Goal: Entertainment & Leisure: Consume media (video, audio)

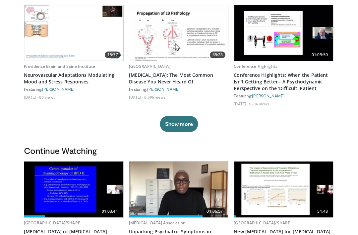
scroll to position [78, 0]
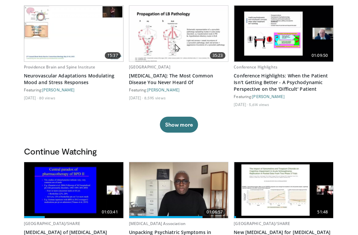
click at [177, 125] on button "Show more" at bounding box center [179, 124] width 38 height 16
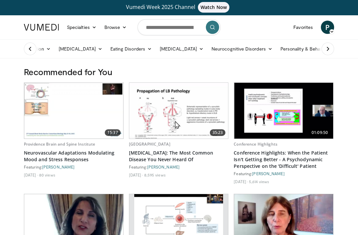
scroll to position [0, 0]
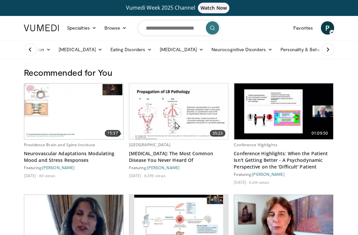
click at [268, 48] on icon at bounding box center [270, 49] width 5 height 5
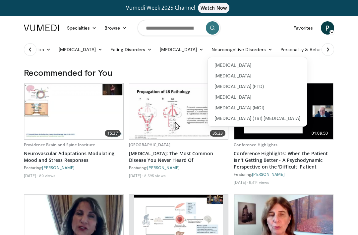
click at [254, 82] on link "[MEDICAL_DATA] (FTD)" at bounding box center [257, 86] width 99 height 11
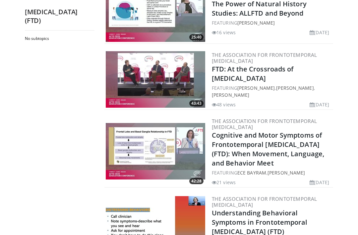
scroll to position [952, 0]
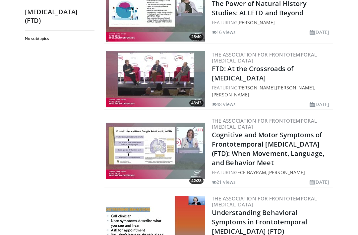
click at [308, 155] on link "Cognitive and Motor Symptoms of Frontotemporal [MEDICAL_DATA] (FTD): When Movem…" at bounding box center [268, 148] width 112 height 37
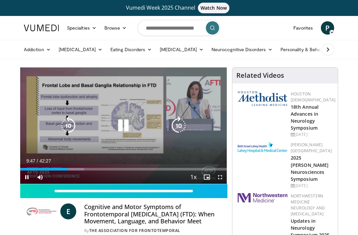
click at [128, 120] on icon "Video Player" at bounding box center [123, 125] width 19 height 19
